Goal: Information Seeking & Learning: Learn about a topic

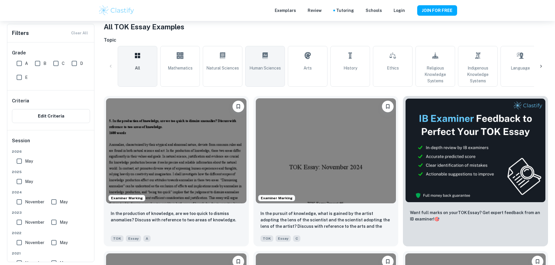
scroll to position [117, 0]
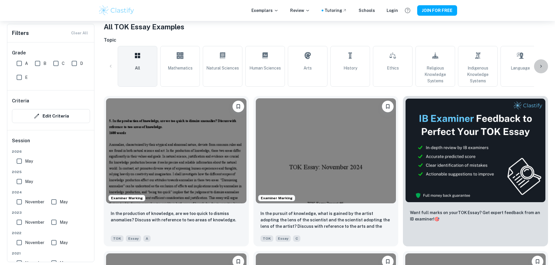
click at [539, 66] on icon at bounding box center [541, 67] width 6 height 6
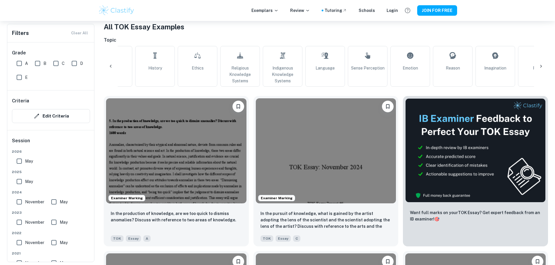
scroll to position [0, 304]
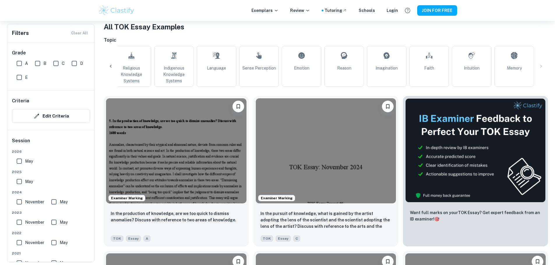
click at [112, 66] on icon at bounding box center [111, 67] width 6 height 6
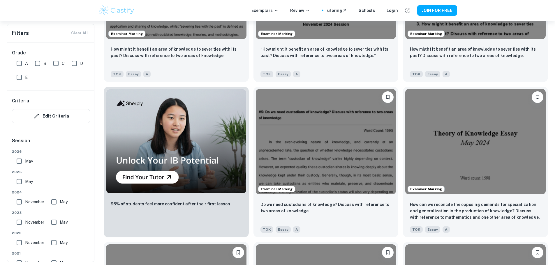
scroll to position [437, 0]
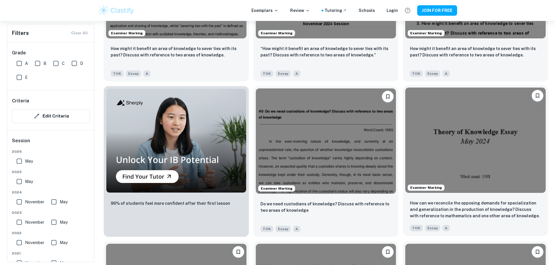
click at [405, 88] on img at bounding box center [475, 140] width 140 height 105
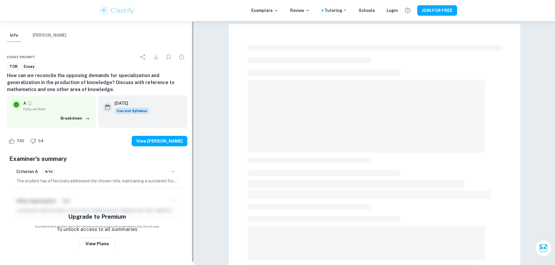
scroll to position [14, 0]
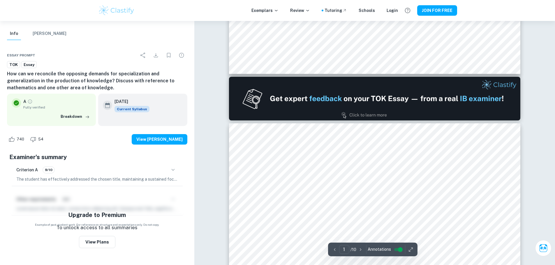
type input "2"
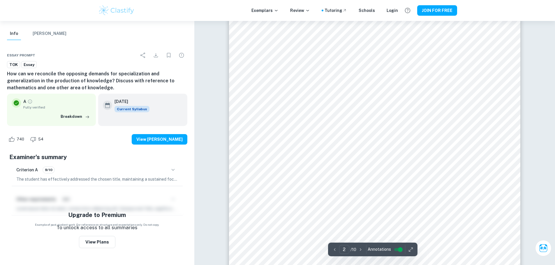
scroll to position [495, 0]
